Goal: Task Accomplishment & Management: Complete application form

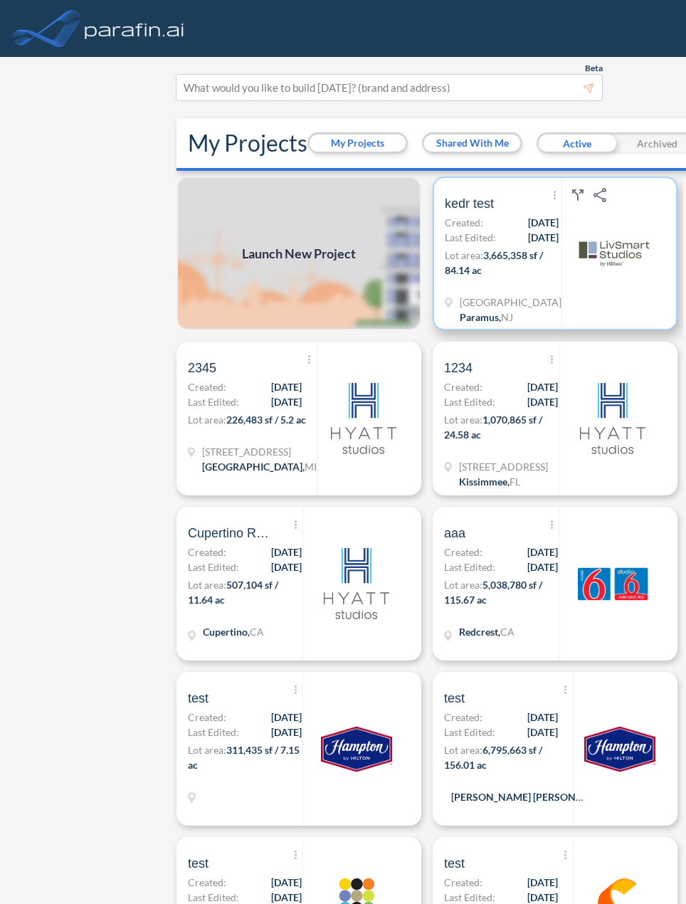
click at [497, 247] on div "Show More Created with sketchtool. Archive Reports Share a copy kedr test Creat…" at bounding box center [503, 253] width 117 height 151
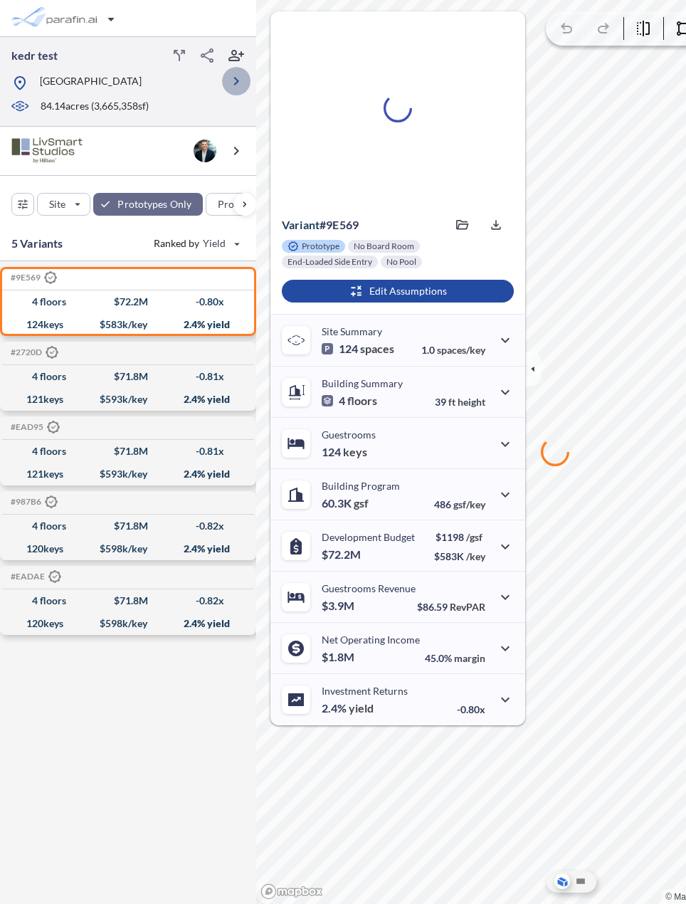
click at [238, 90] on icon "button" at bounding box center [236, 81] width 17 height 17
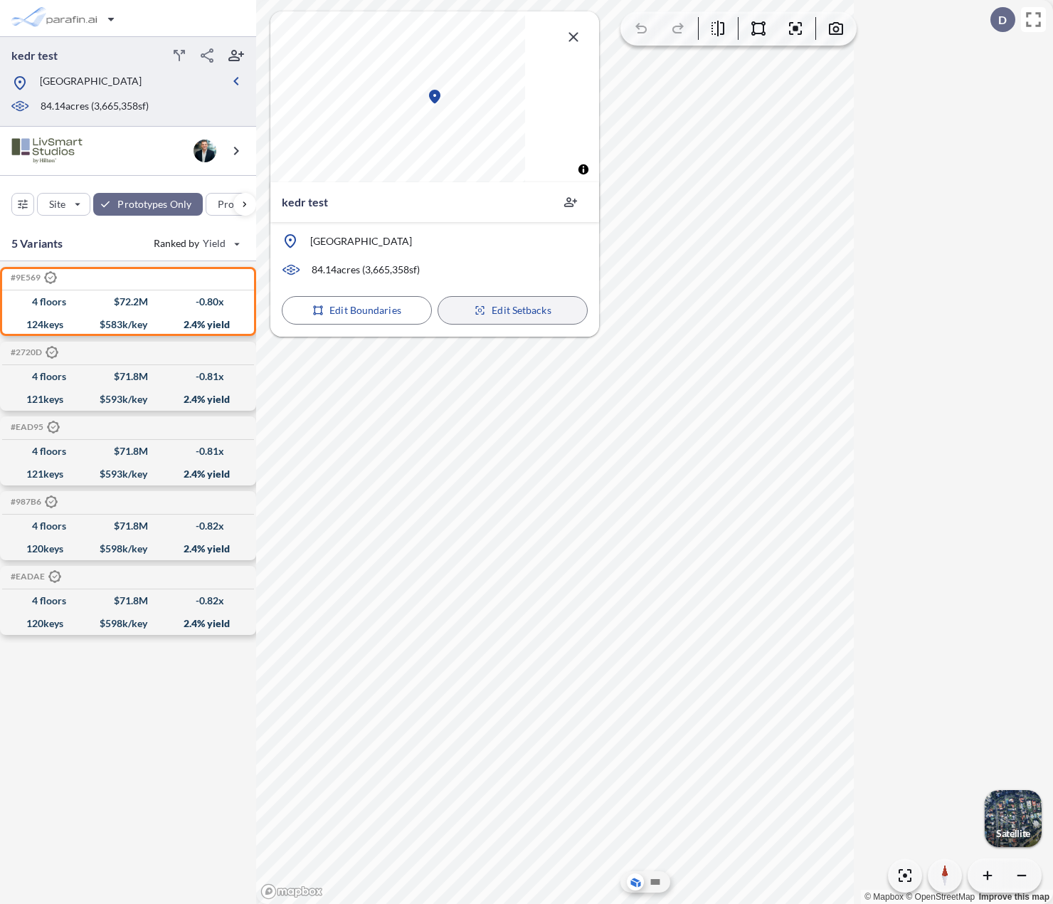
click at [466, 305] on button "Edit Setbacks" at bounding box center [513, 310] width 150 height 28
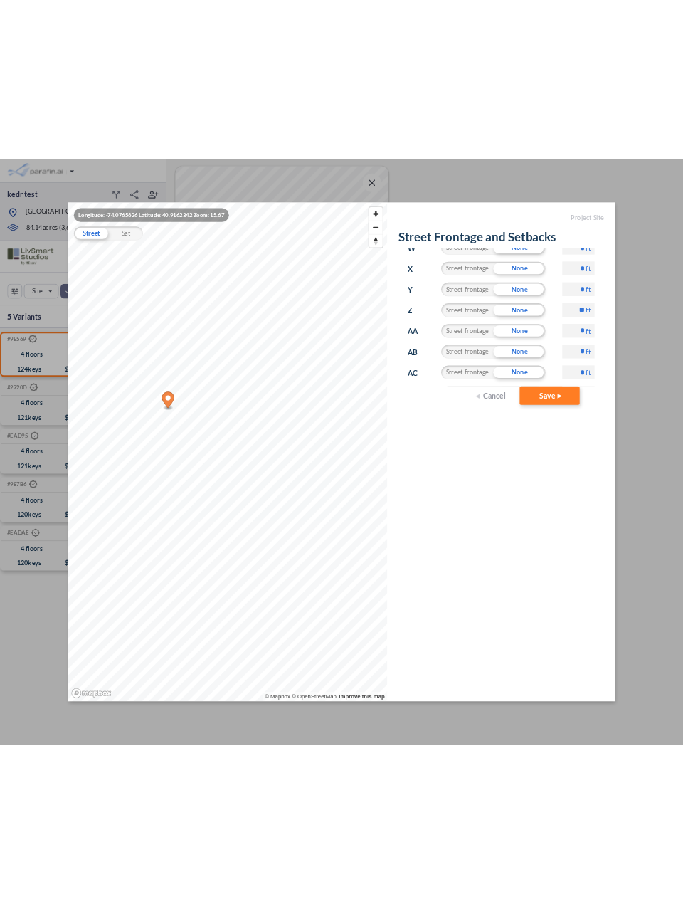
scroll to position [754, 0]
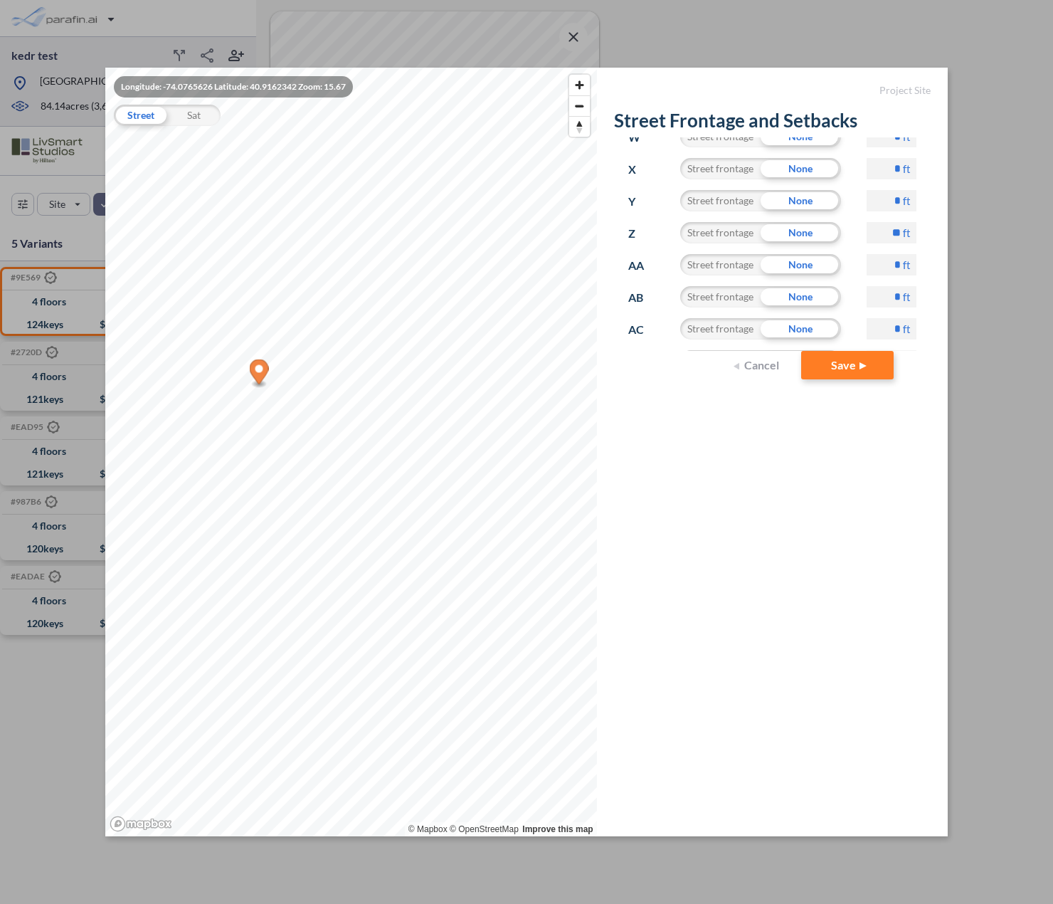
click at [685, 270] on input "*" at bounding box center [892, 264] width 50 height 21
type input "***"
click at [685, 516] on form "Project Site Street Frontage and Setbacks Sides Street Frontage Setbacks A Stre…" at bounding box center [772, 452] width 351 height 768
click at [685, 365] on button "Save" at bounding box center [847, 365] width 92 height 28
